Goal: Task Accomplishment & Management: Manage account settings

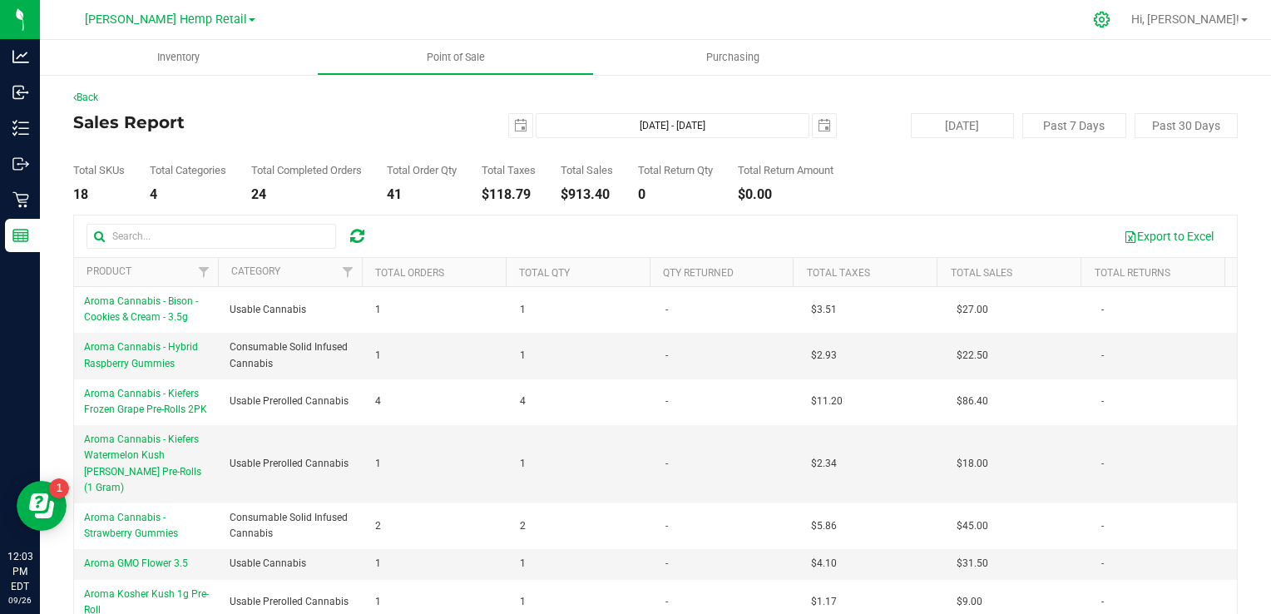
click at [1123, 27] on div at bounding box center [1103, 20] width 42 height 36
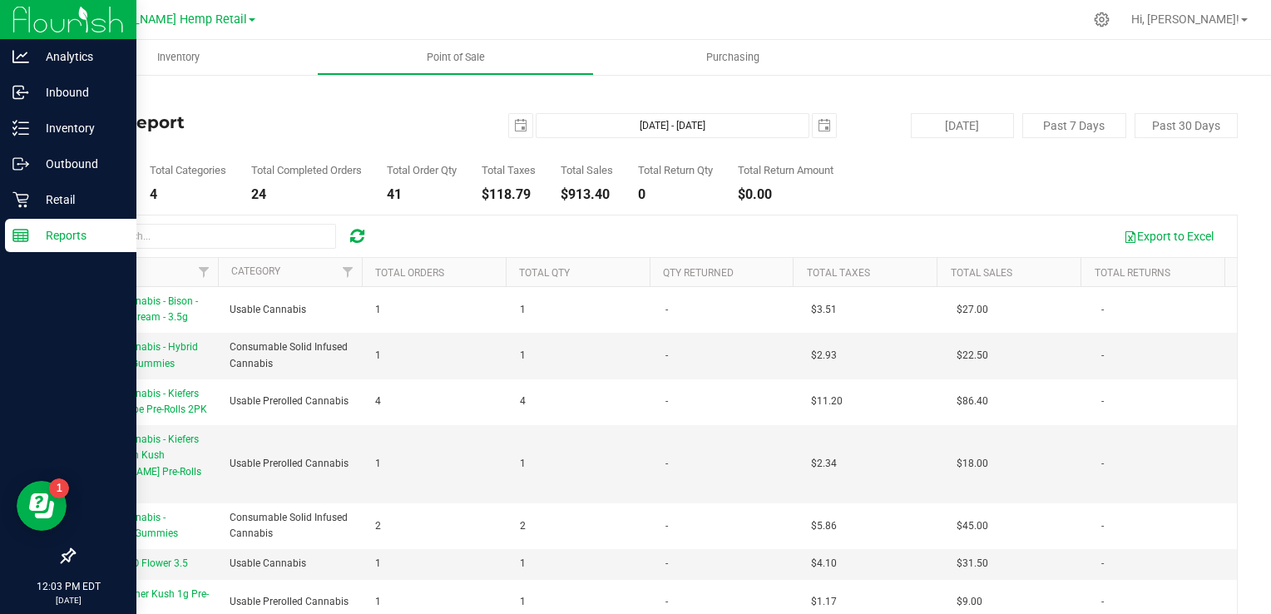
click at [63, 234] on p "Reports" at bounding box center [79, 235] width 100 height 20
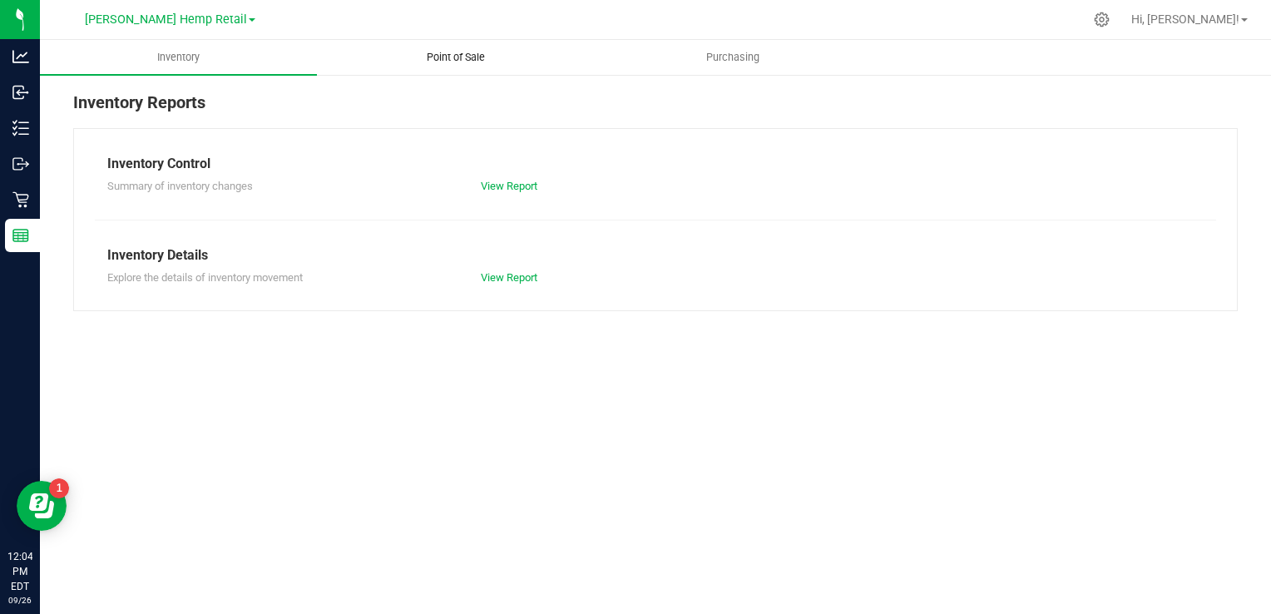
click at [464, 50] on span "Point of Sale" at bounding box center [455, 57] width 103 height 15
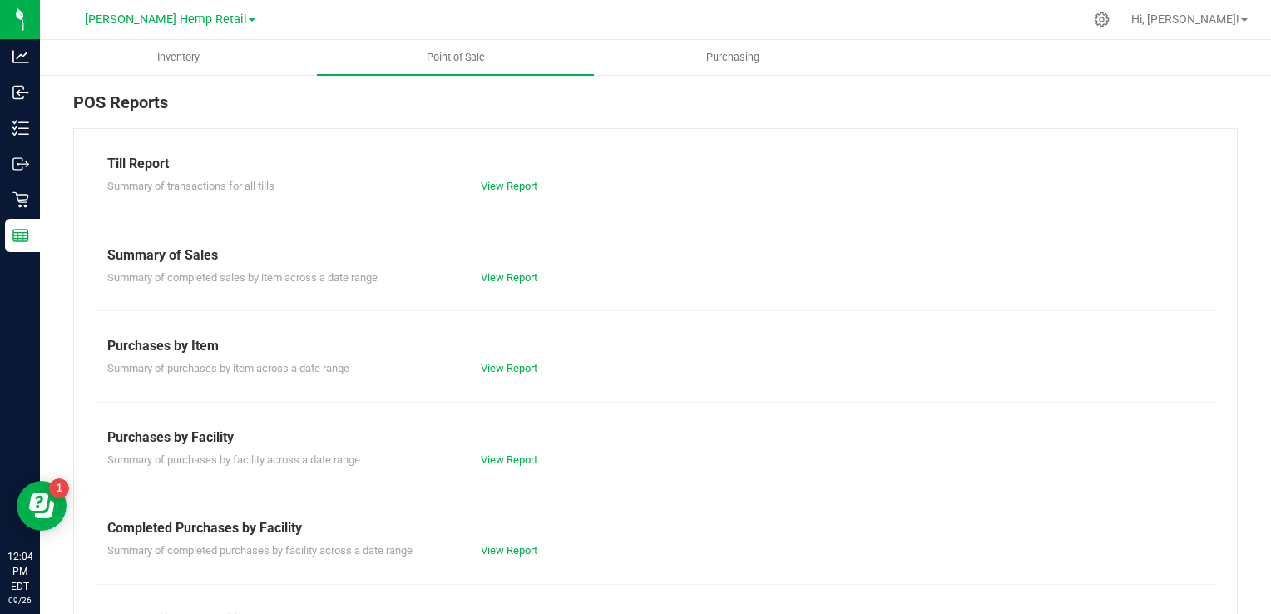
click at [508, 190] on link "View Report" at bounding box center [509, 186] width 57 height 12
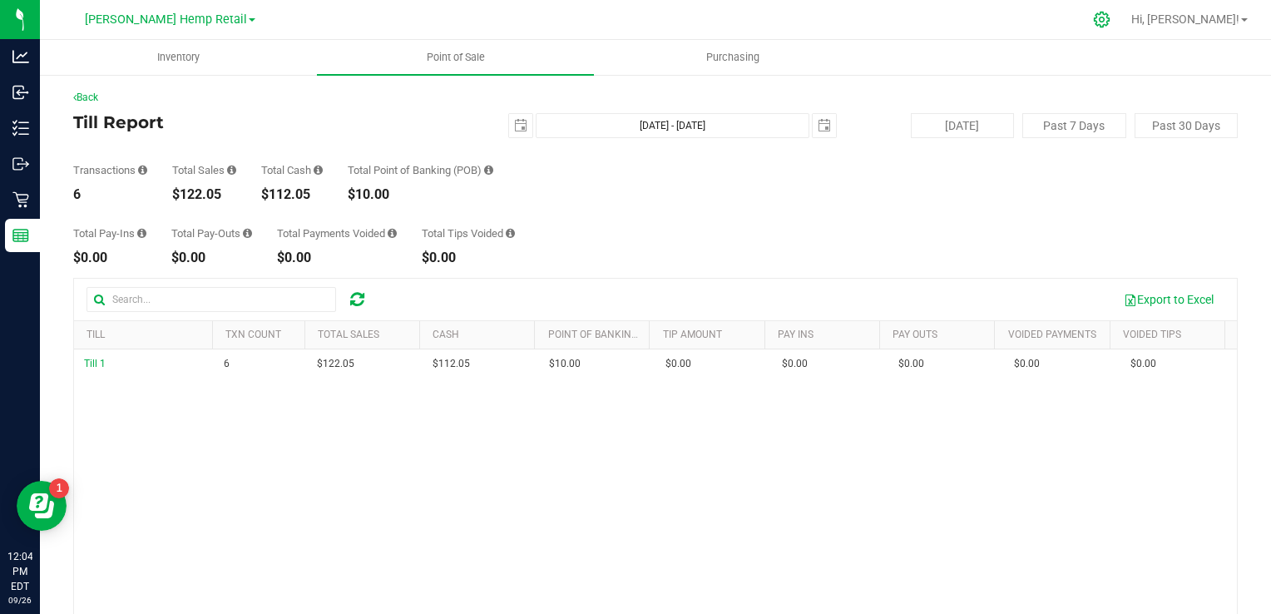
click at [1111, 21] on icon at bounding box center [1101, 19] width 17 height 17
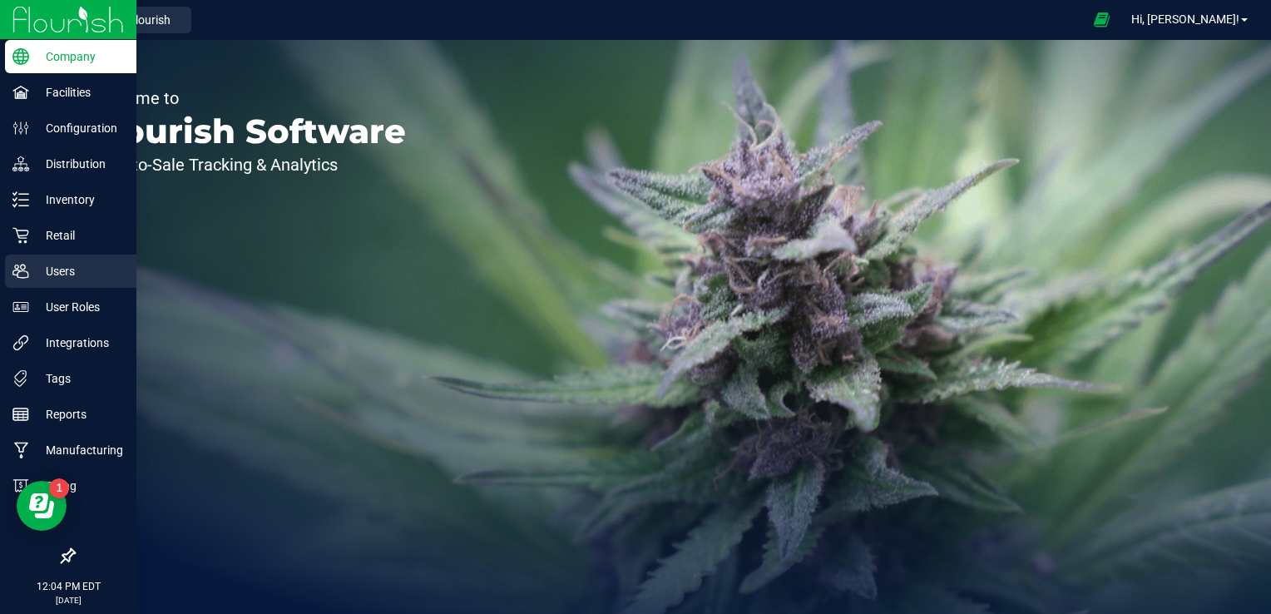
click at [70, 275] on p "Users" at bounding box center [79, 271] width 100 height 20
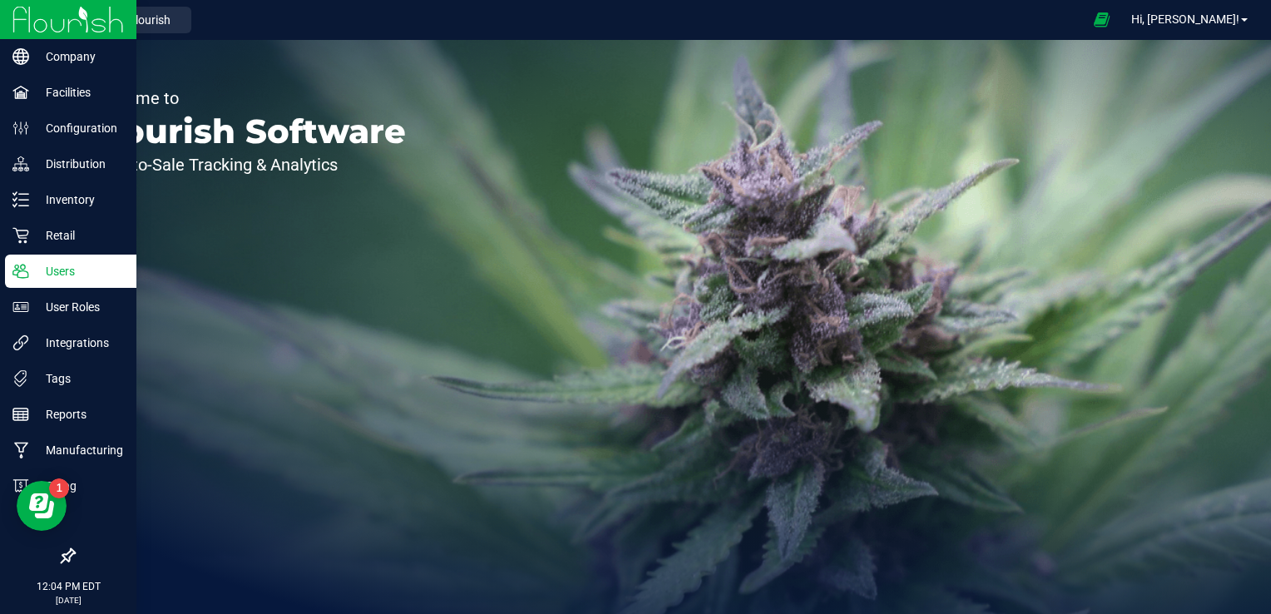
click at [70, 275] on p "Users" at bounding box center [79, 271] width 100 height 20
click at [69, 271] on p "Users" at bounding box center [79, 271] width 100 height 20
click at [65, 271] on p "Users" at bounding box center [79, 271] width 100 height 20
click at [62, 269] on p "Users" at bounding box center [79, 271] width 100 height 20
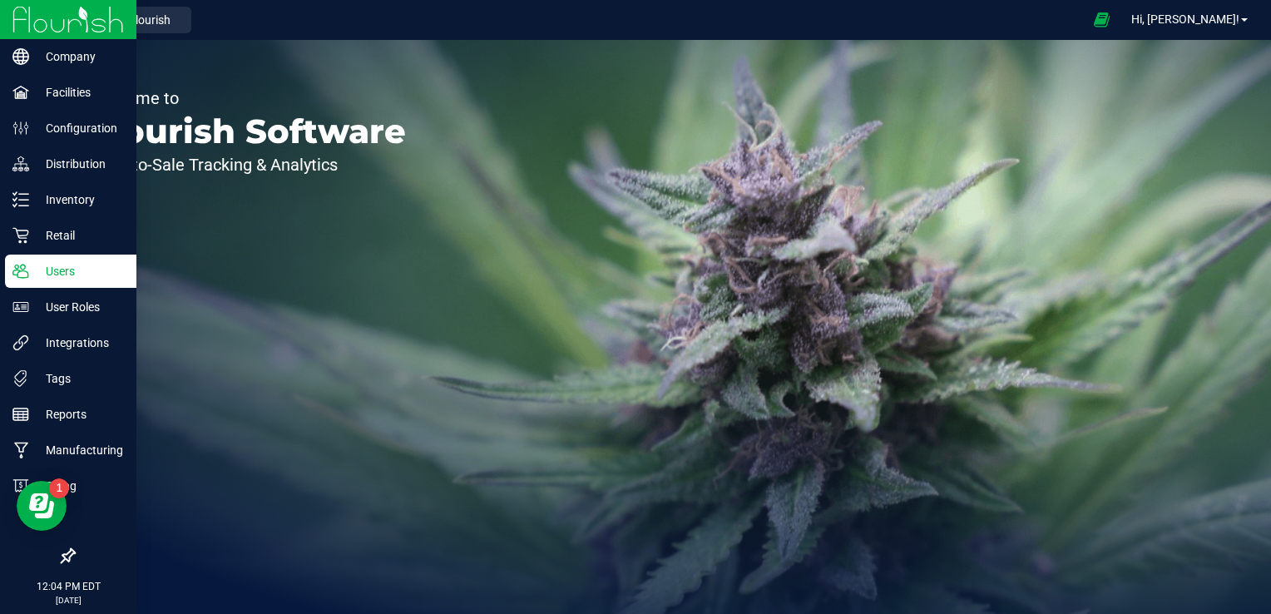
click at [62, 269] on p "Users" at bounding box center [79, 271] width 100 height 20
click at [60, 265] on p "Users" at bounding box center [79, 271] width 100 height 20
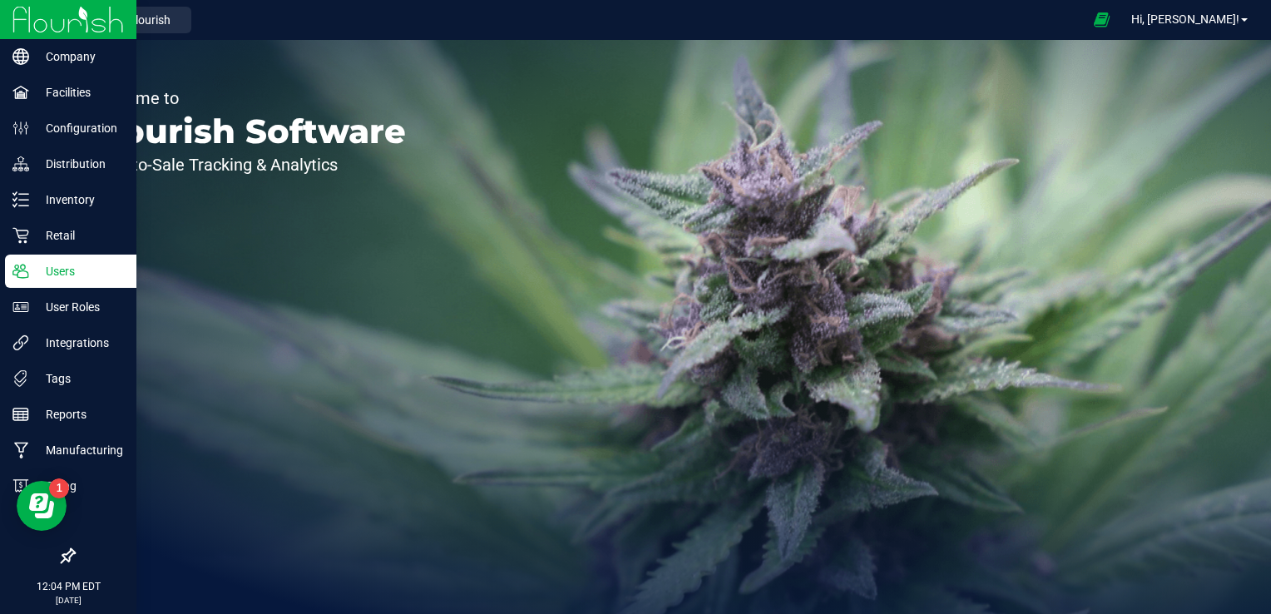
click at [60, 265] on p "Users" at bounding box center [79, 271] width 100 height 20
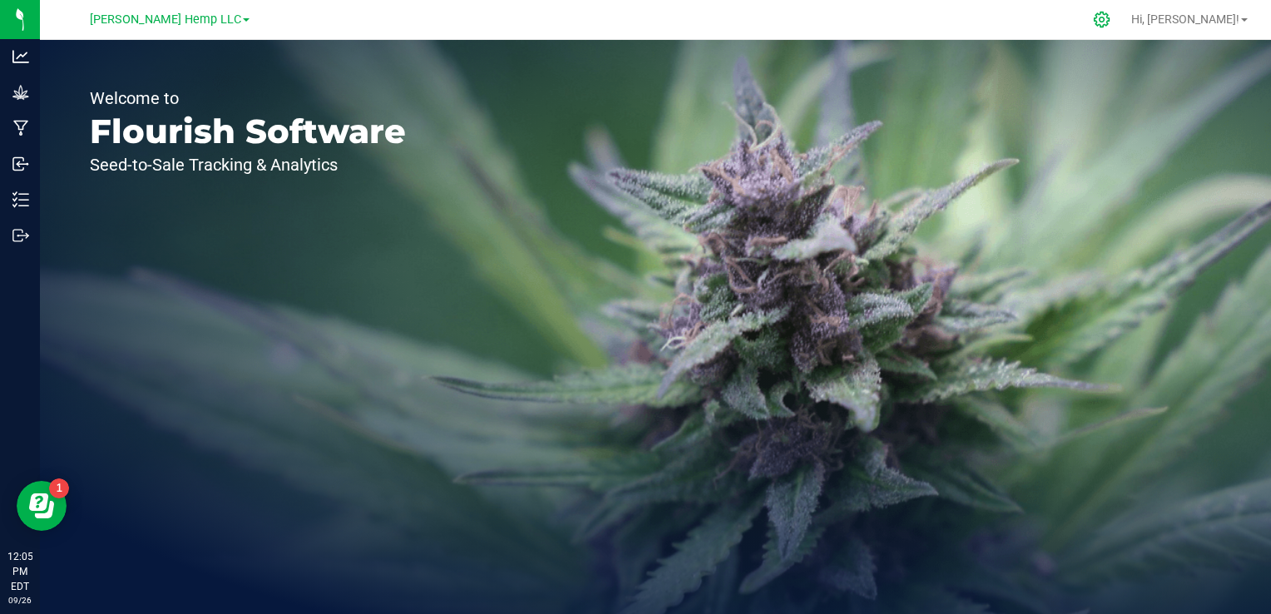
click at [1111, 15] on icon at bounding box center [1101, 19] width 17 height 17
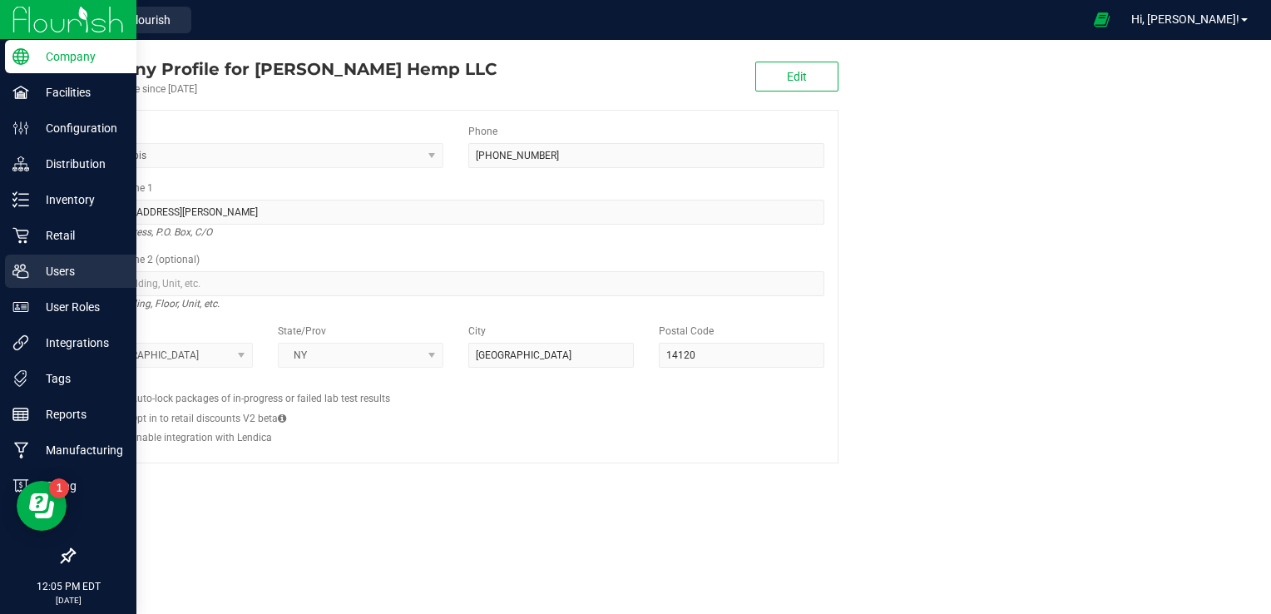
click at [53, 274] on p "Users" at bounding box center [79, 271] width 100 height 20
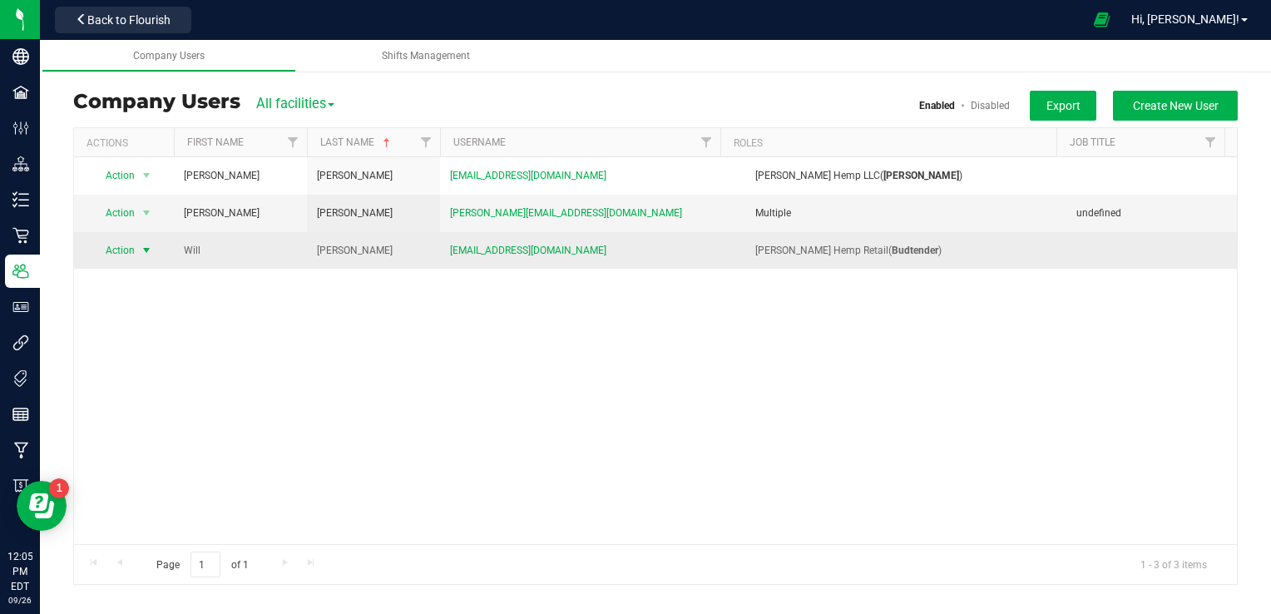
click at [148, 253] on span "select" at bounding box center [146, 250] width 13 height 13
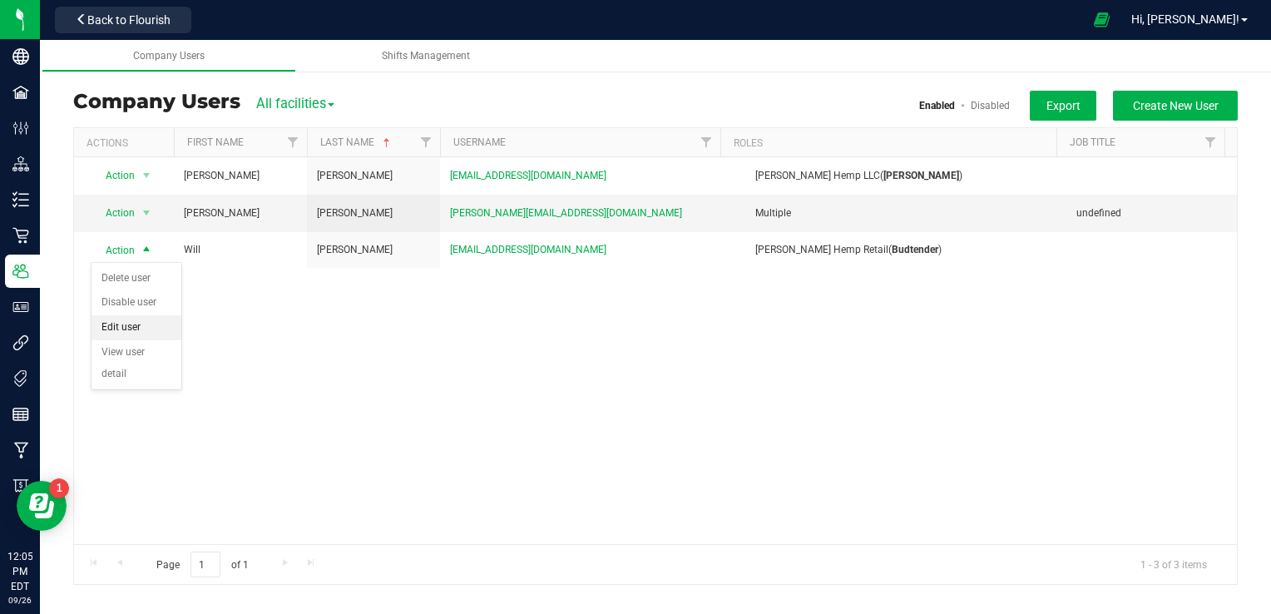
click at [126, 331] on li "Edit user" at bounding box center [137, 327] width 90 height 25
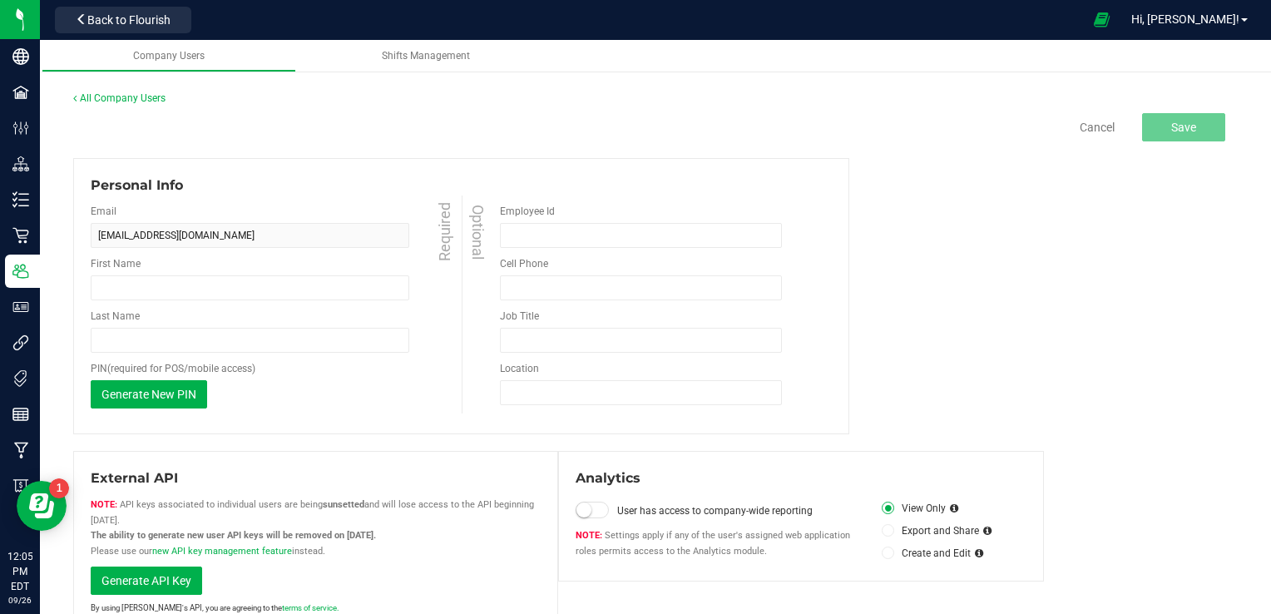
type input "Will"
type input "[PERSON_NAME]"
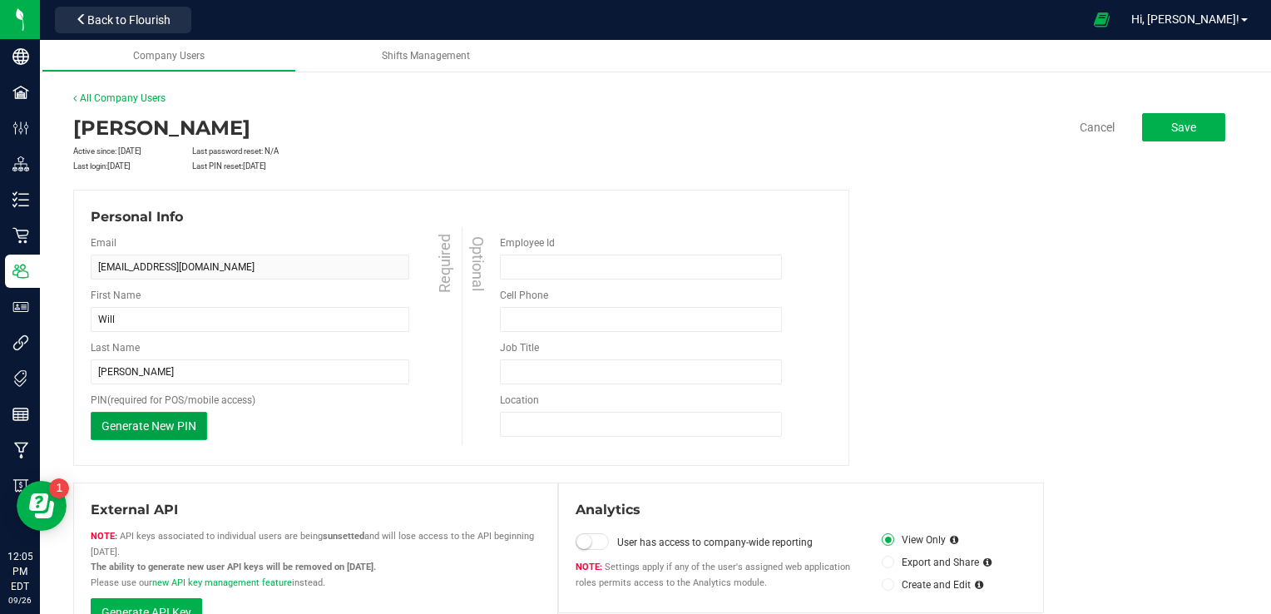
click at [179, 433] on button "Generate New PIN" at bounding box center [149, 426] width 116 height 28
